Goal: Transaction & Acquisition: Purchase product/service

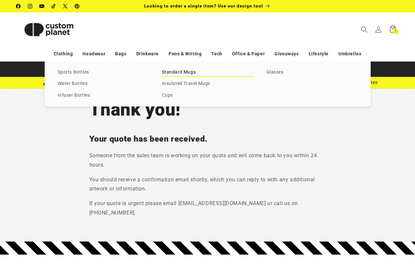
click at [172, 71] on link "Standard Mugs" at bounding box center [207, 72] width 91 height 9
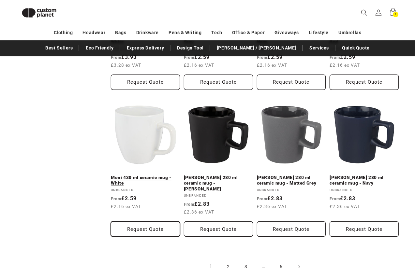
scroll to position [598, 0]
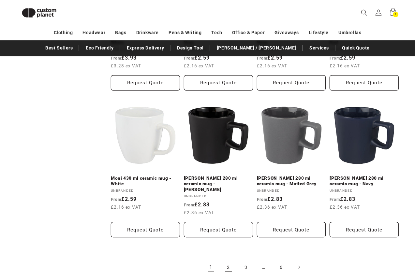
click at [228, 261] on link "2" at bounding box center [228, 267] width 14 height 14
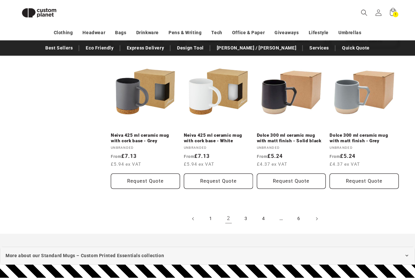
scroll to position [673, 0]
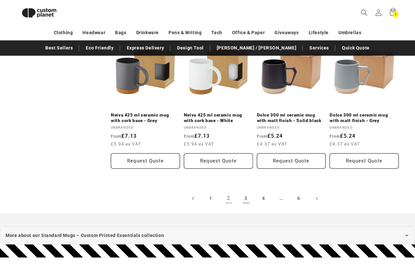
click at [247, 199] on link "3" at bounding box center [246, 199] width 14 height 14
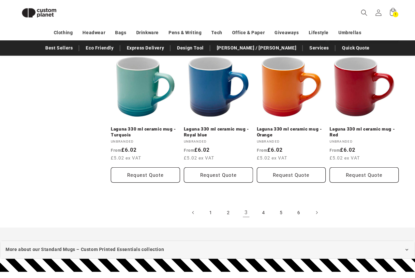
scroll to position [710, 0]
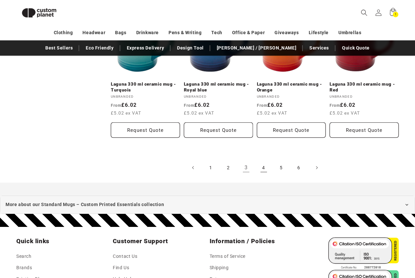
click at [264, 162] on link "4" at bounding box center [264, 168] width 14 height 14
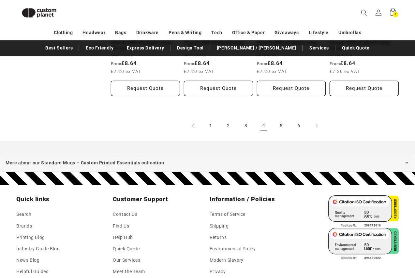
scroll to position [743, 0]
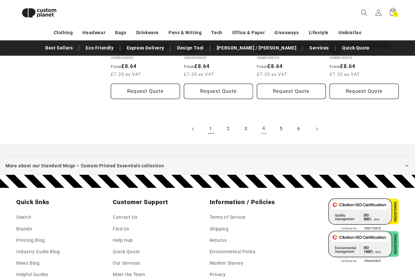
click at [211, 129] on link "1" at bounding box center [211, 129] width 14 height 14
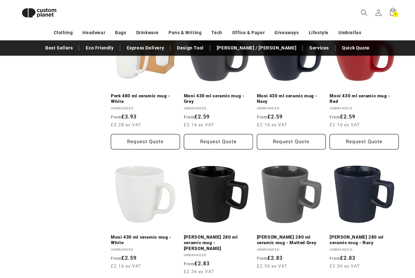
scroll to position [540, 0]
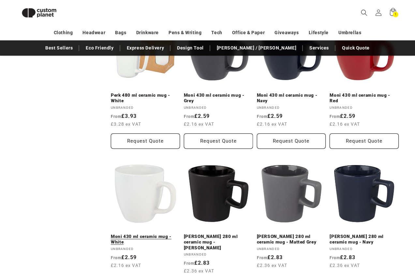
click at [138, 234] on link "Moni 430 ml ceramic mug - White" at bounding box center [145, 239] width 69 height 11
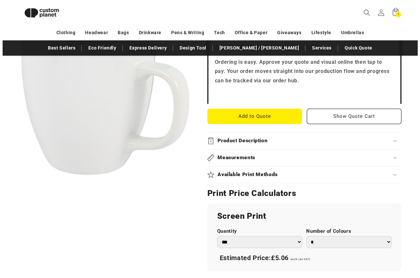
scroll to position [229, 0]
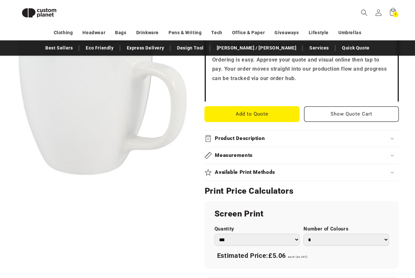
click at [246, 117] on button "Add to Quote" at bounding box center [252, 114] width 95 height 15
